Goal: Task Accomplishment & Management: Complete application form

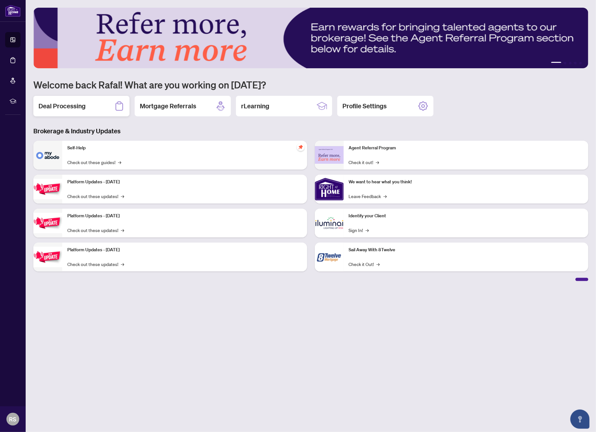
click at [102, 109] on div "Deal Processing" at bounding box center [81, 106] width 96 height 21
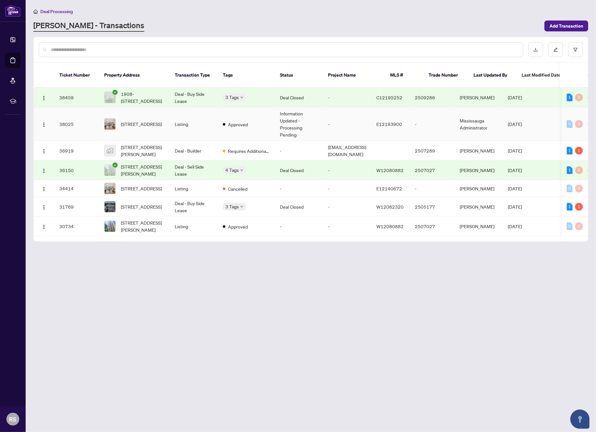
click at [249, 117] on td "Approved" at bounding box center [246, 124] width 57 height 34
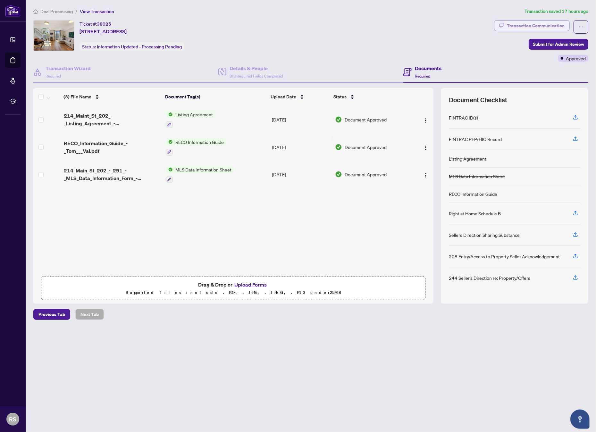
click at [558, 29] on div "Transaction Communication" at bounding box center [536, 26] width 58 height 10
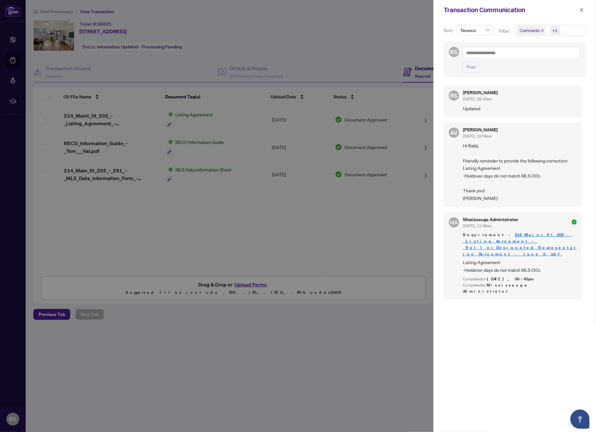
click at [253, 218] on div at bounding box center [298, 216] width 596 height 432
click at [581, 12] on icon "close" at bounding box center [581, 10] width 4 height 4
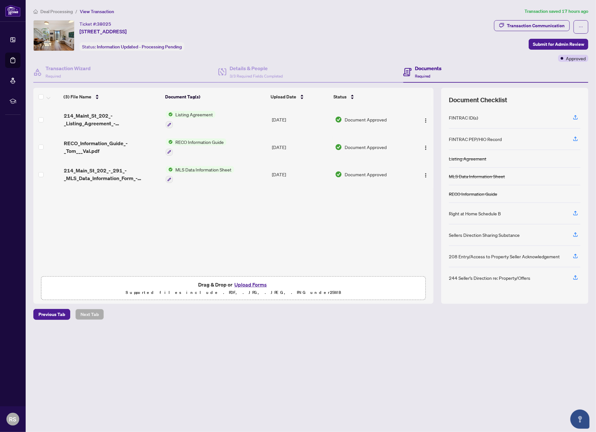
click at [251, 282] on button "Upload Forms" at bounding box center [250, 285] width 36 height 8
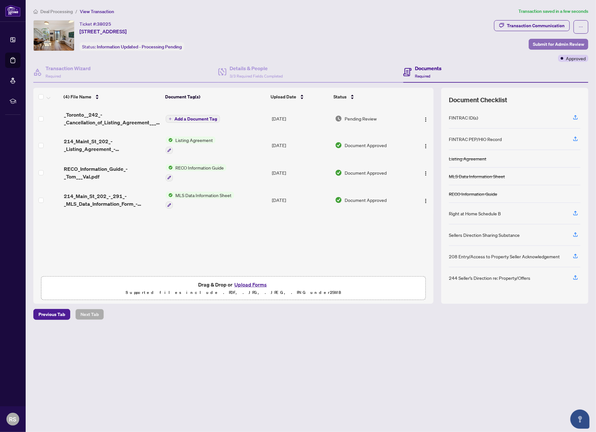
click at [556, 46] on span "Submit for Admin Review" at bounding box center [558, 44] width 51 height 10
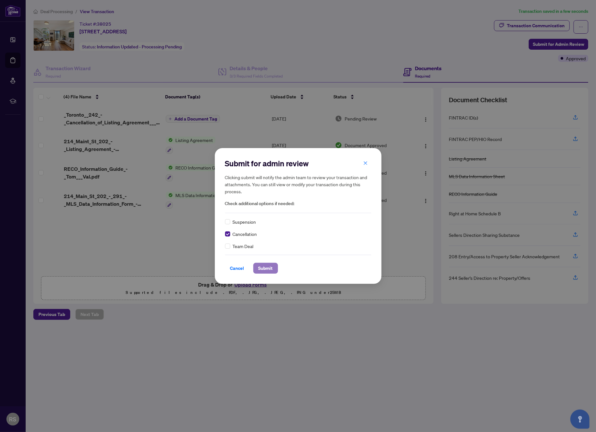
click at [264, 268] on span "Submit" at bounding box center [265, 268] width 14 height 10
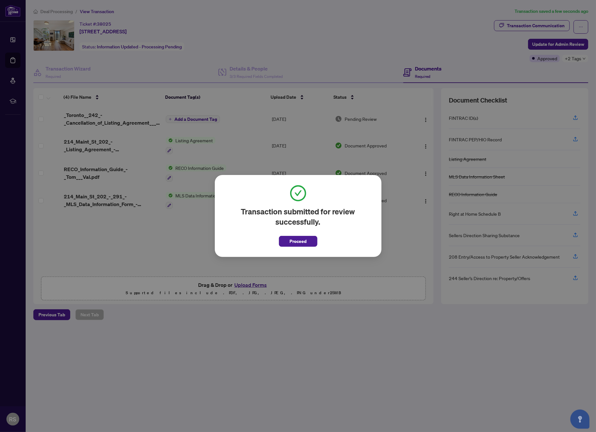
click at [302, 243] on span "Proceed" at bounding box center [297, 241] width 17 height 10
